Goal: Navigation & Orientation: Find specific page/section

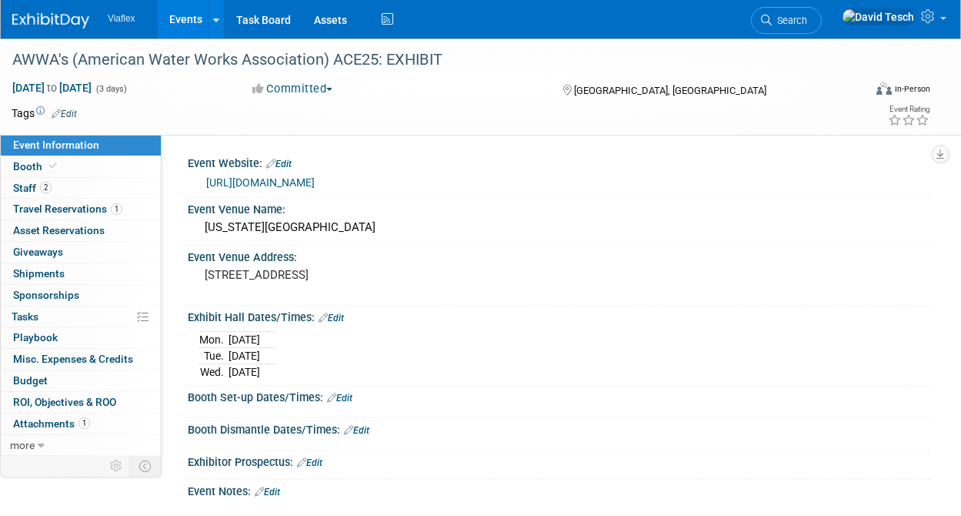
click at [189, 12] on link "Events" at bounding box center [186, 19] width 56 height 38
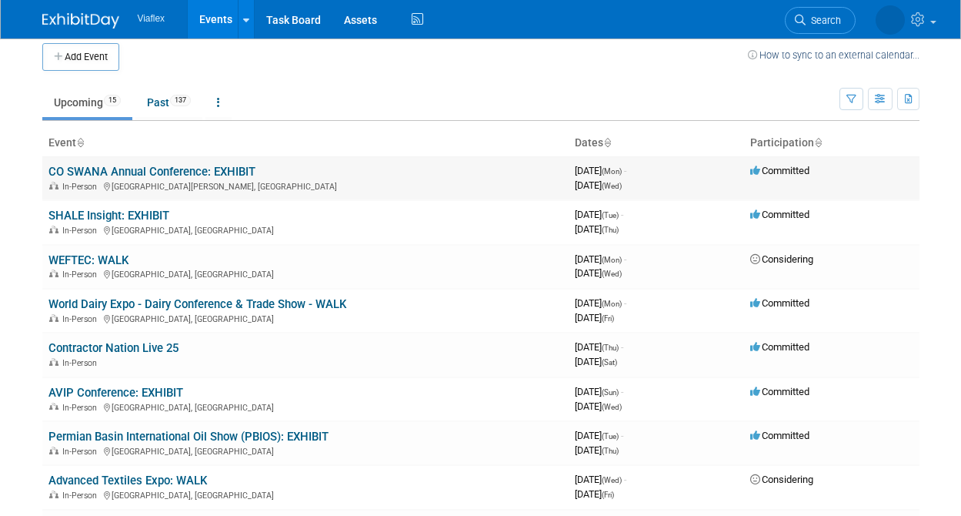
scroll to position [2, 0]
